Goal: Task Accomplishment & Management: Manage account settings

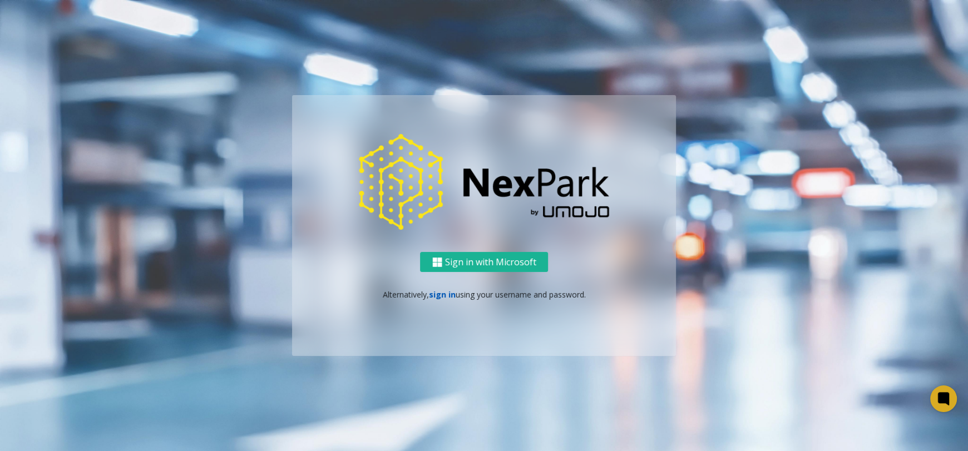
click at [443, 290] on link "sign in" at bounding box center [442, 294] width 27 height 11
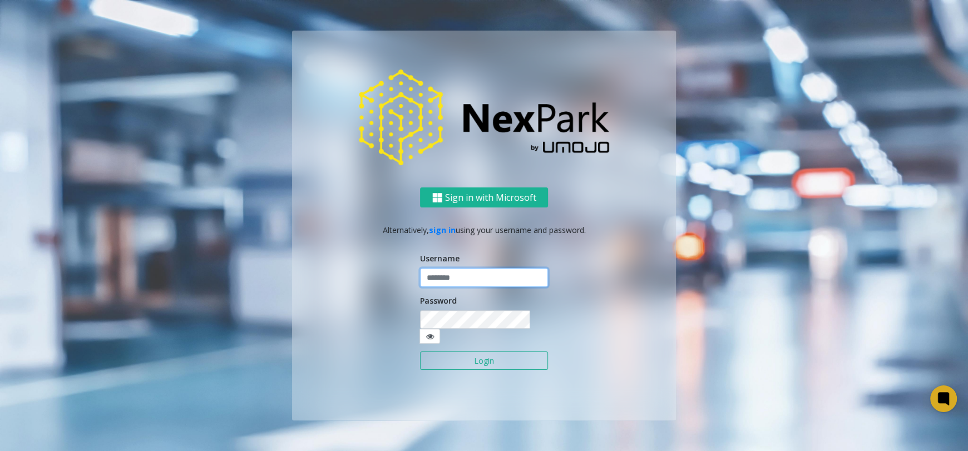
click at [453, 286] on input "text" at bounding box center [484, 277] width 128 height 19
type input "********"
click at [420, 352] on button "Login" at bounding box center [484, 361] width 128 height 19
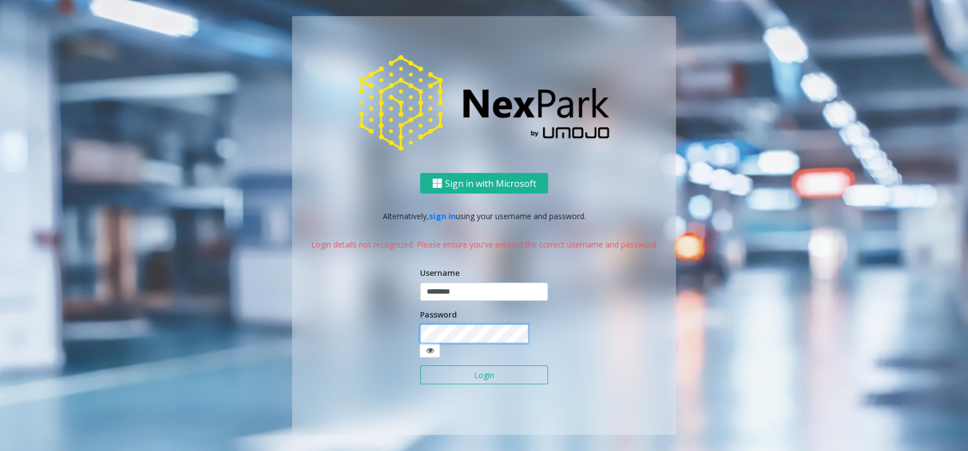
click at [336, 329] on div "Sign in with Microsoft Alternatively, sign in using your username and password.…" at bounding box center [484, 303] width 384 height 261
click at [443, 380] on form "Username ******** Password Login" at bounding box center [484, 331] width 128 height 129
click at [443, 374] on button "Login" at bounding box center [484, 374] width 128 height 19
click at [450, 365] on button "Login" at bounding box center [484, 374] width 128 height 19
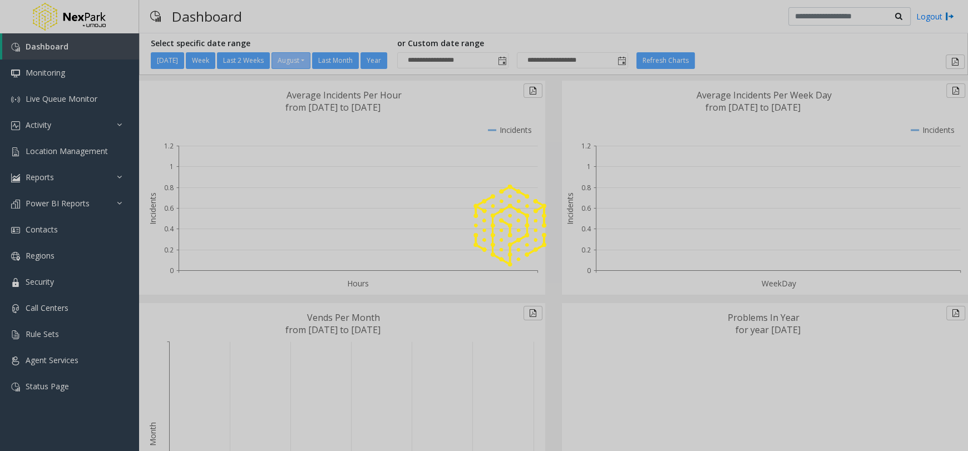
drag, startPoint x: 75, startPoint y: 159, endPoint x: 58, endPoint y: 151, distance: 17.9
click at [58, 151] on div at bounding box center [484, 225] width 968 height 451
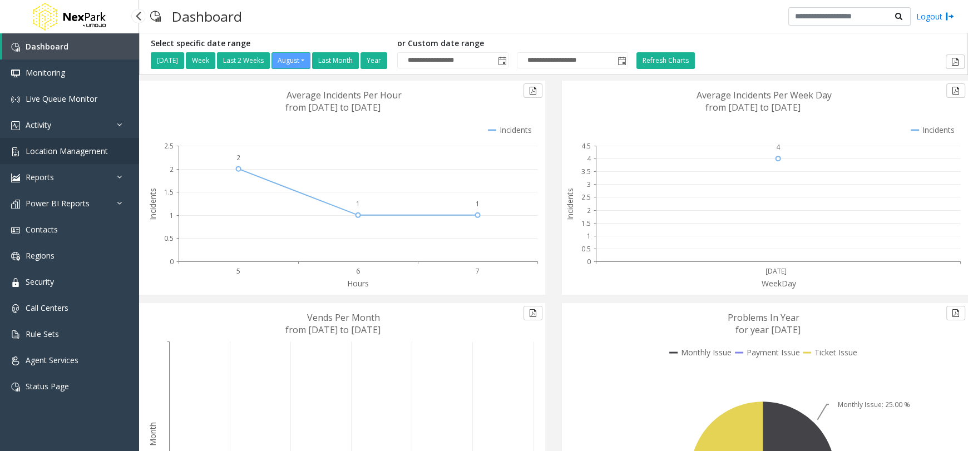
click at [78, 152] on span "Location Management" at bounding box center [67, 151] width 82 height 11
click at [53, 146] on app-root "**********" at bounding box center [484, 225] width 968 height 451
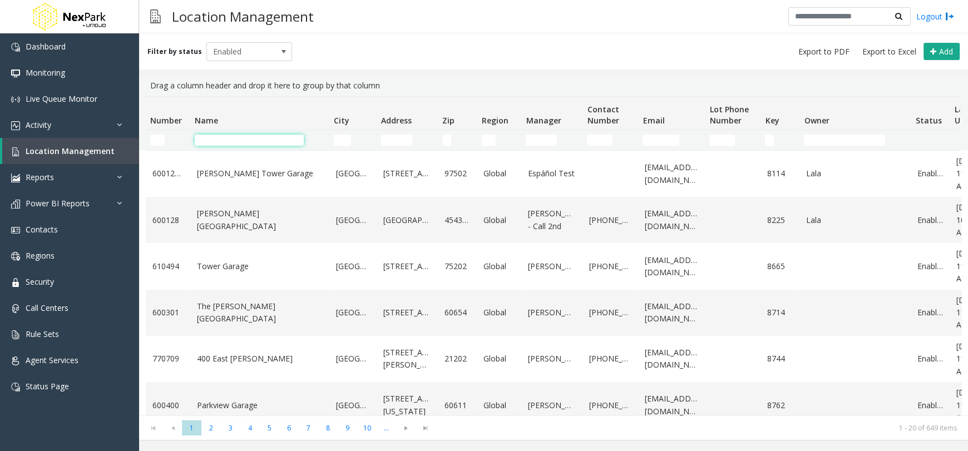
click at [275, 141] on input "Name Filter" at bounding box center [249, 140] width 109 height 11
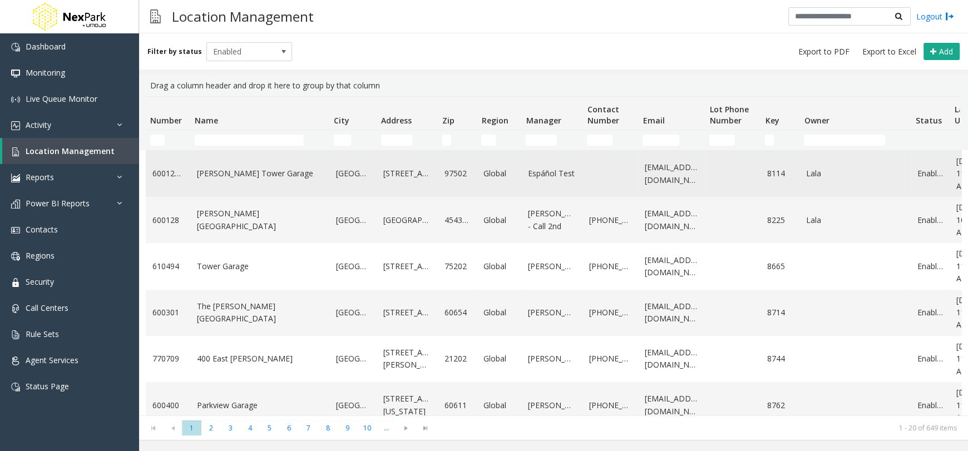
click at [201, 164] on td "[PERSON_NAME] Tower Garage" at bounding box center [259, 174] width 139 height 46
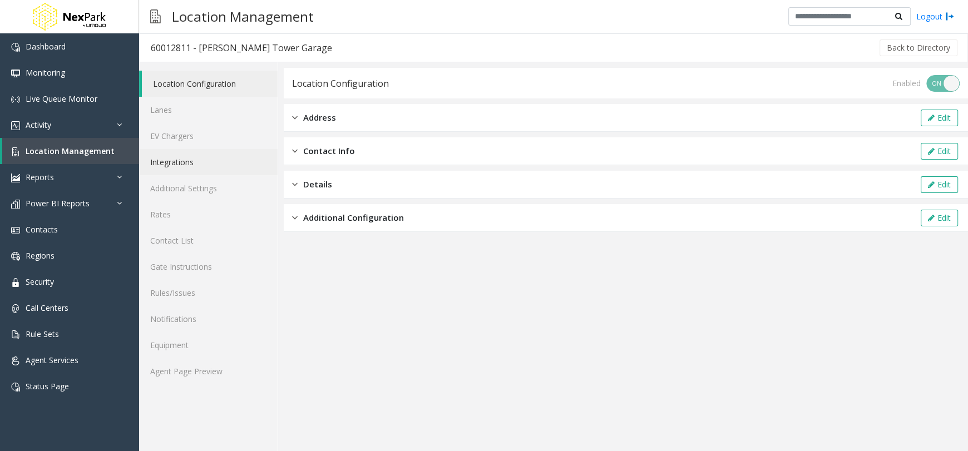
click at [195, 162] on link "Integrations" at bounding box center [208, 162] width 138 height 26
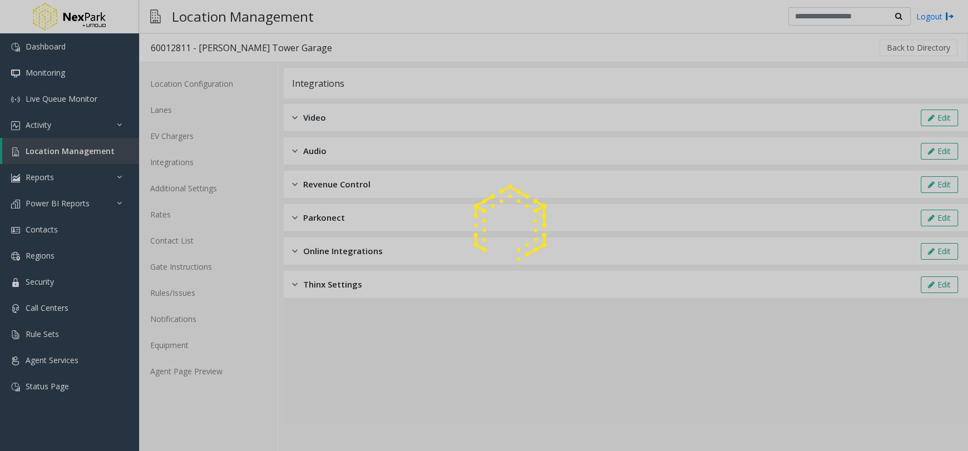
click at [350, 186] on div at bounding box center [484, 225] width 968 height 451
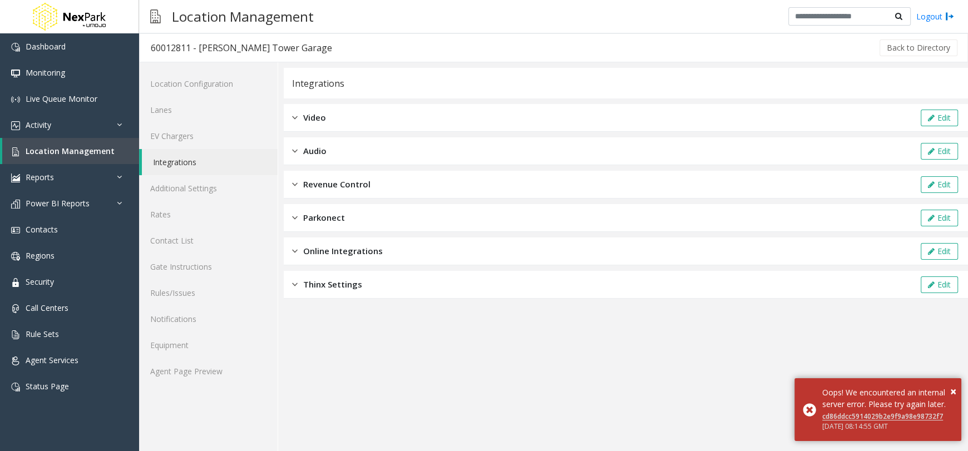
click at [372, 184] on div "Revenue Control Edit" at bounding box center [626, 185] width 684 height 28
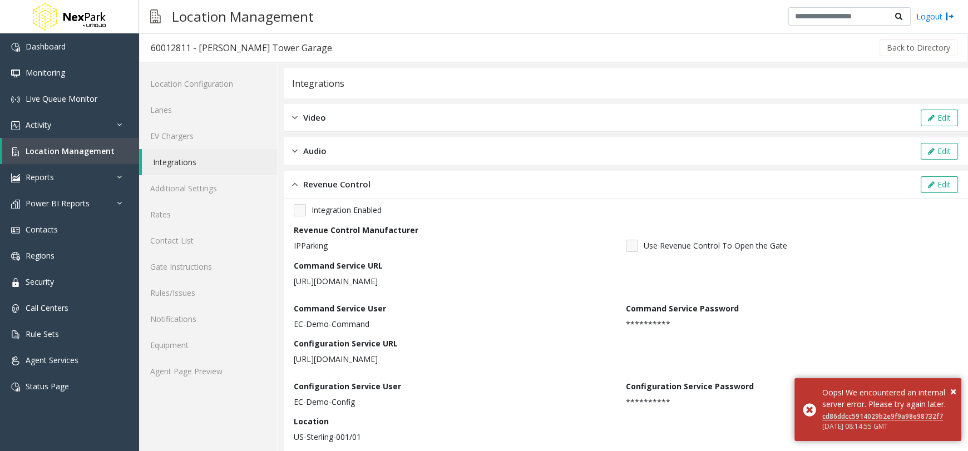
click at [374, 178] on div "Revenue Control Edit" at bounding box center [626, 185] width 684 height 28
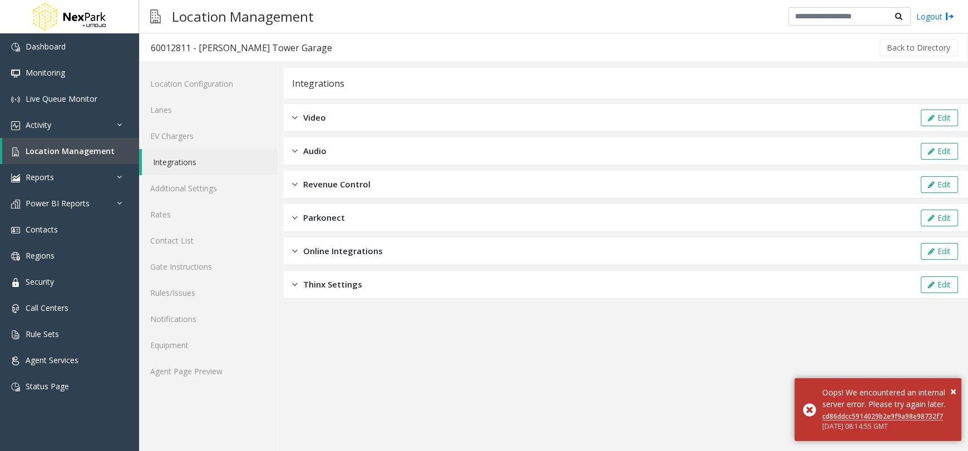
click at [372, 251] on span "Online Integrations" at bounding box center [343, 251] width 80 height 13
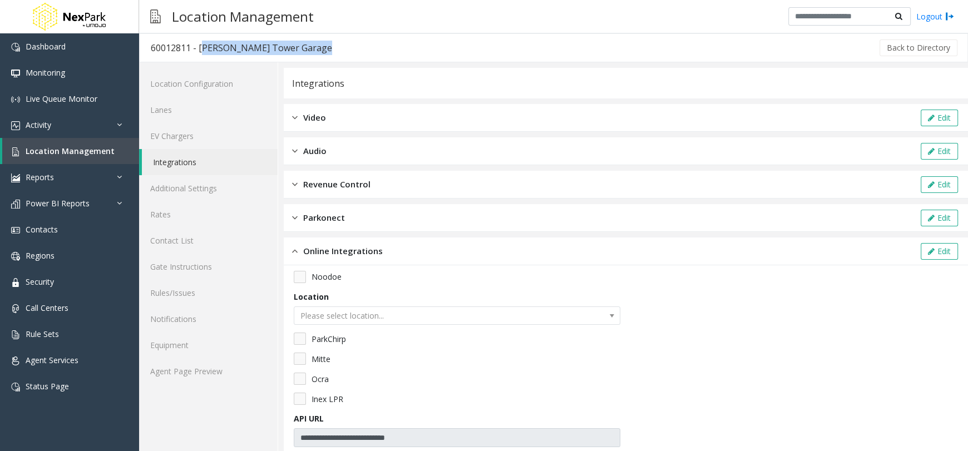
drag, startPoint x: 199, startPoint y: 49, endPoint x: 306, endPoint y: 49, distance: 107.3
click at [306, 49] on div "60012811 - [PERSON_NAME] Tower Garage Back to Directory" at bounding box center [553, 47] width 829 height 29
copy div "[PERSON_NAME] Tower Garage"
